Goal: Information Seeking & Learning: Learn about a topic

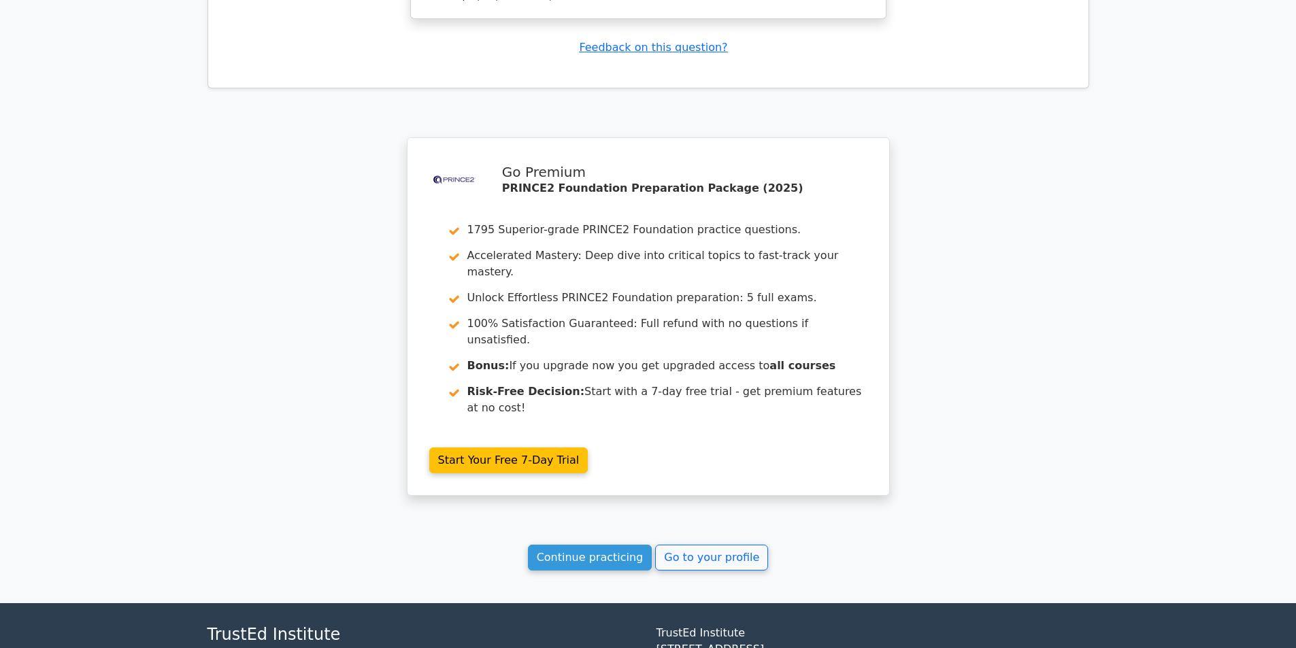
scroll to position [1798, 0]
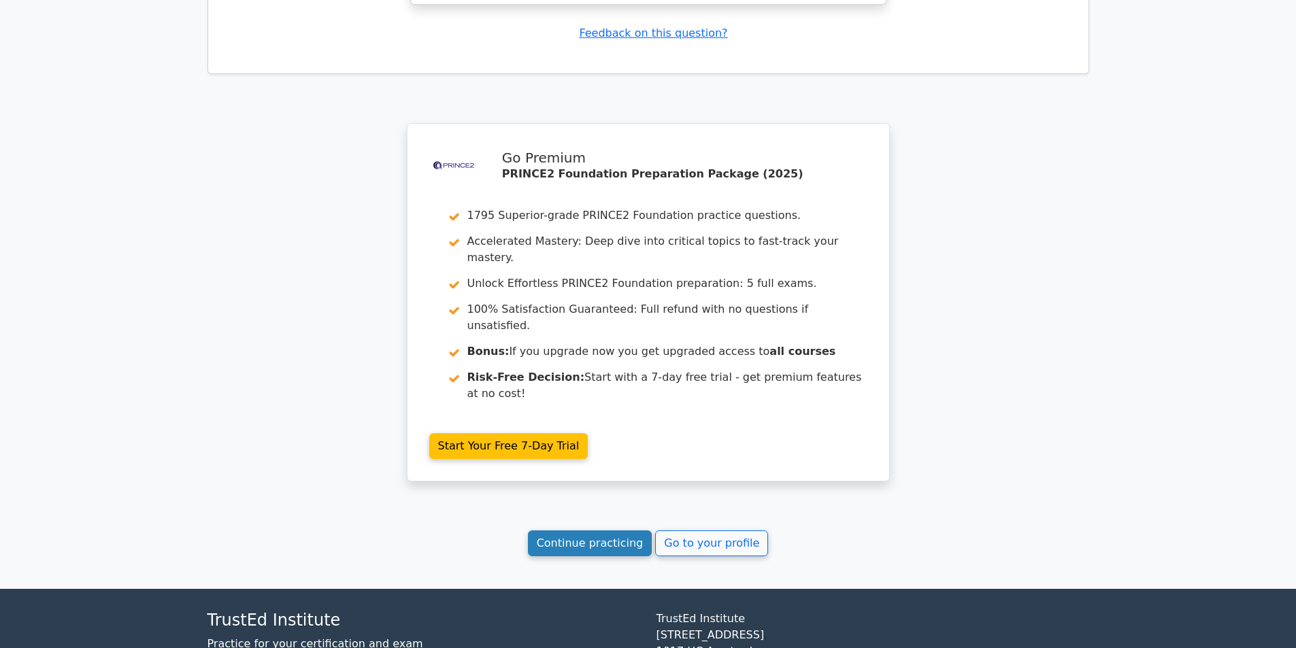
click at [609, 531] on link "Continue practicing" at bounding box center [590, 544] width 124 height 26
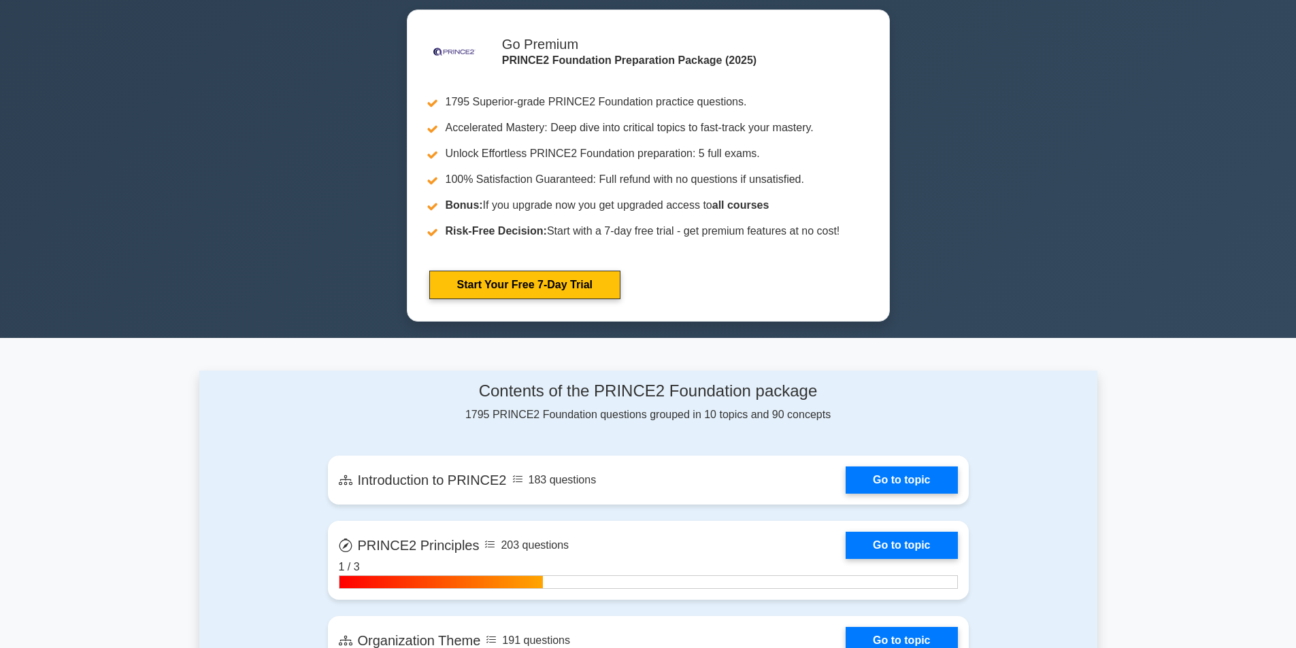
scroll to position [248, 0]
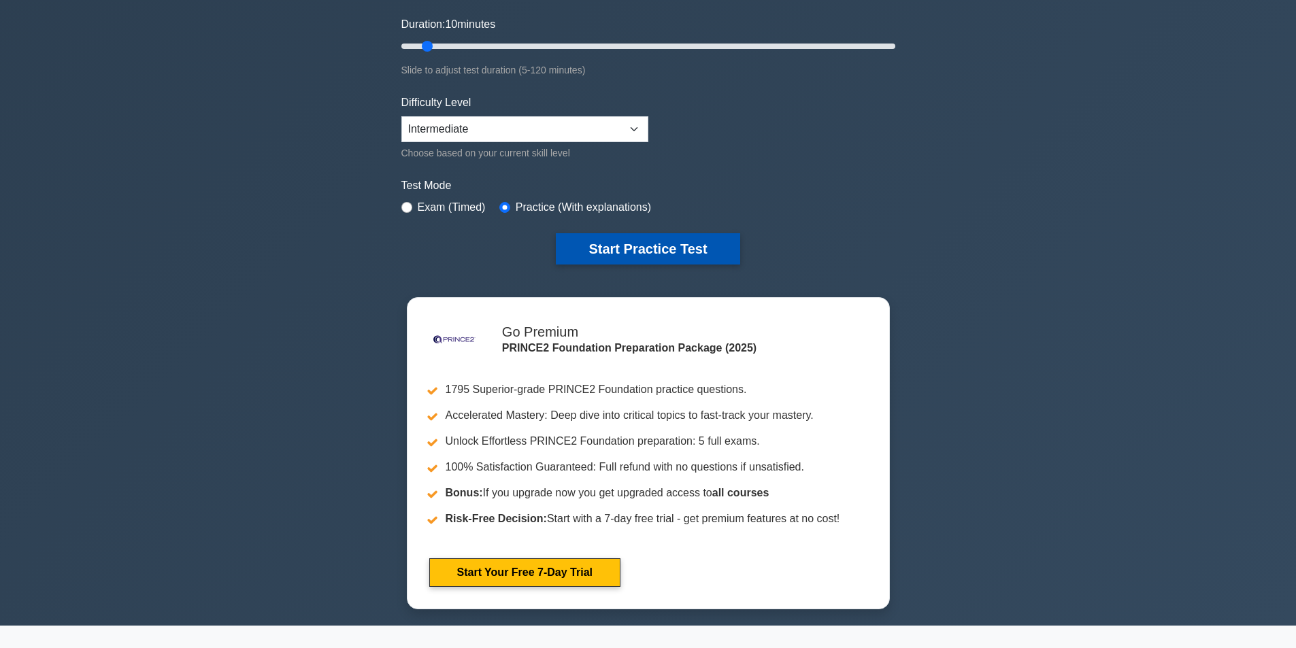
click at [651, 254] on button "Start Practice Test" at bounding box center [648, 248] width 184 height 31
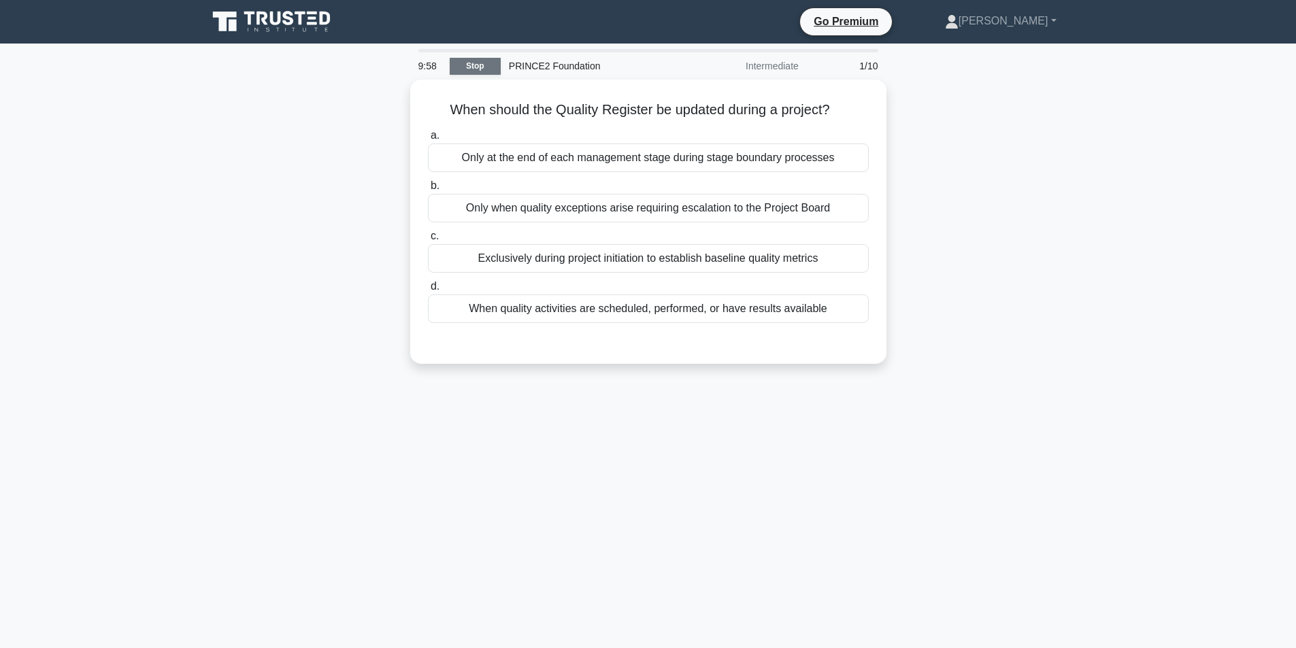
click at [469, 63] on link "Stop" at bounding box center [475, 66] width 51 height 17
click at [473, 70] on link "Stop" at bounding box center [475, 66] width 51 height 17
